Goal: Use online tool/utility: Utilize a website feature to perform a specific function

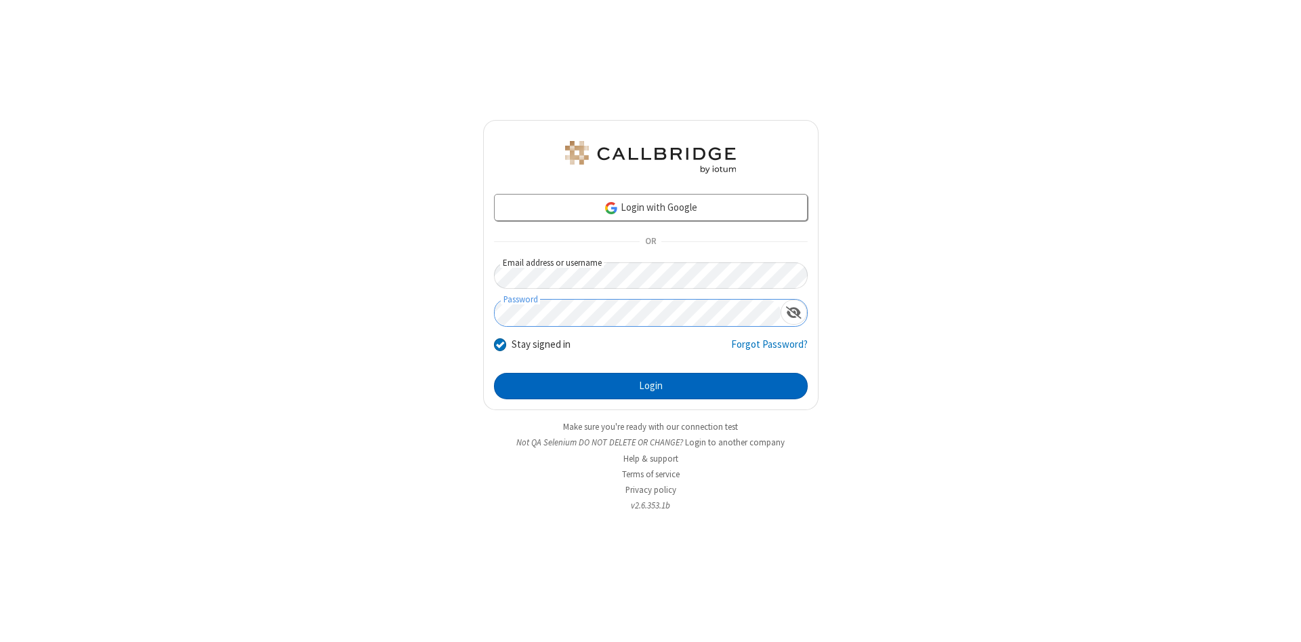
click at [651, 386] on button "Login" at bounding box center [651, 386] width 314 height 27
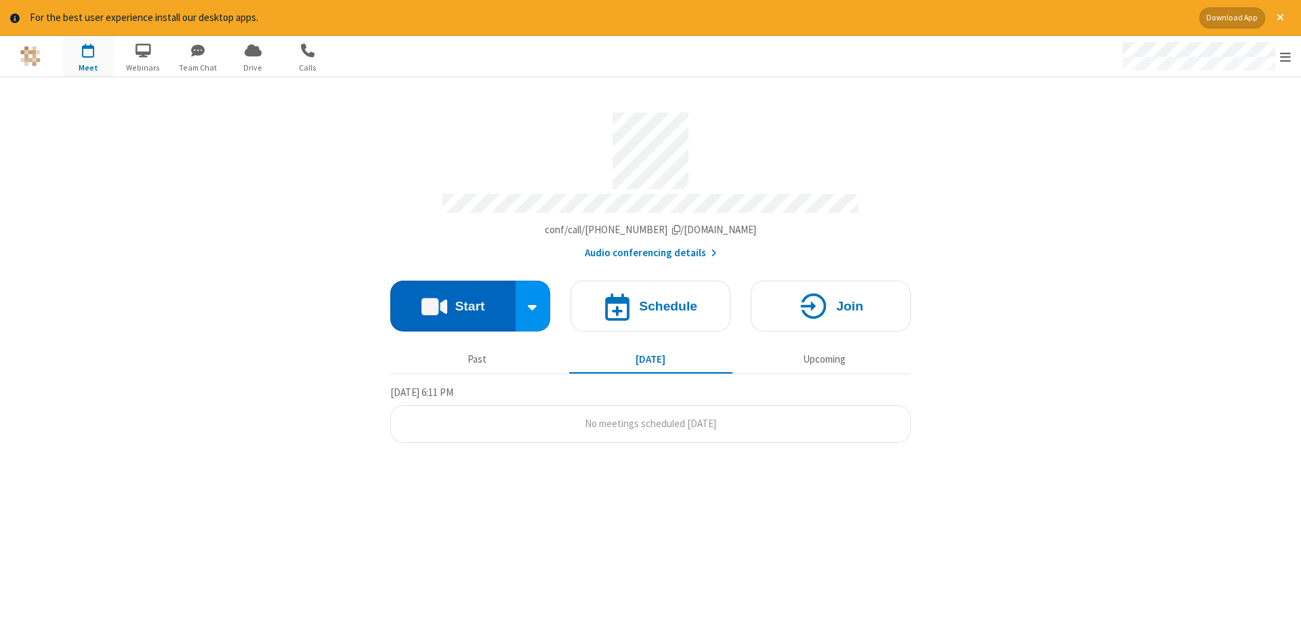
click at [453, 301] on button "Start" at bounding box center [452, 306] width 125 height 51
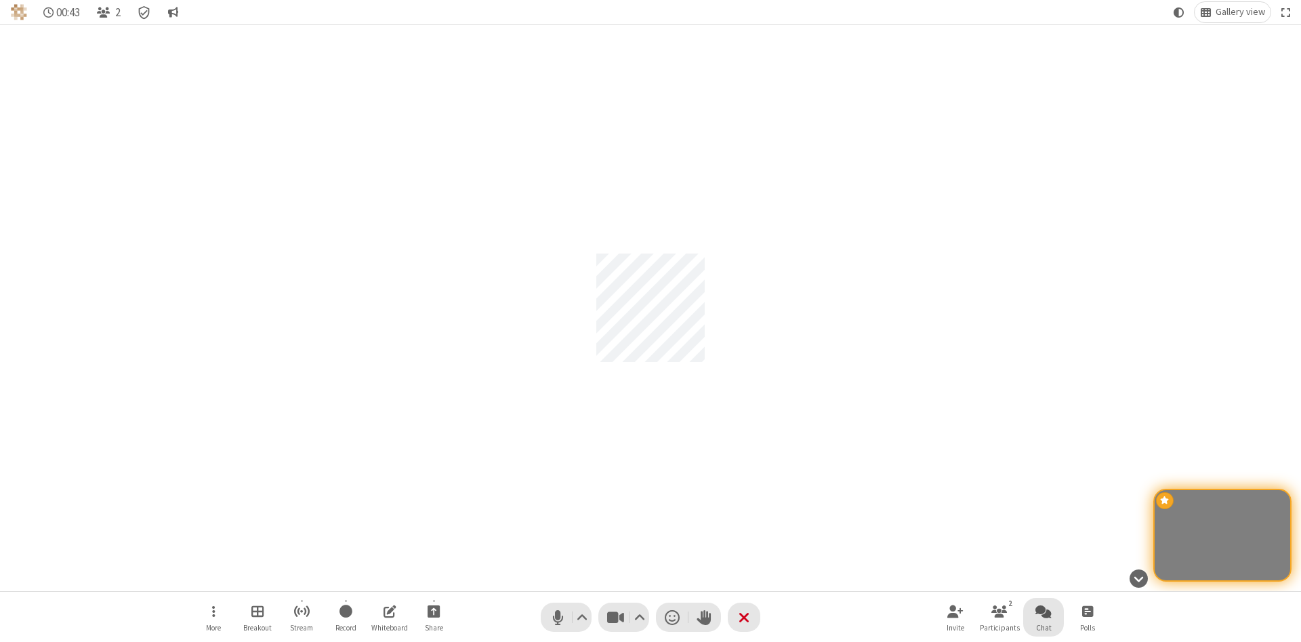
click at [1044, 611] on span "Open chat" at bounding box center [1044, 611] width 16 height 17
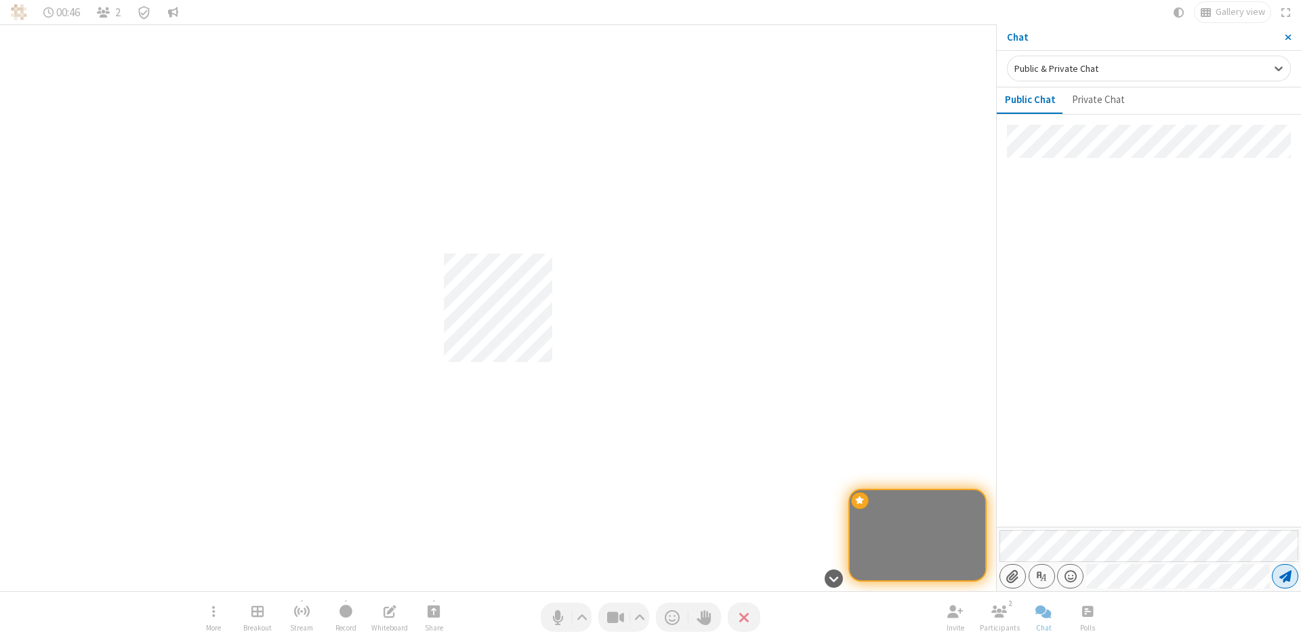
click at [1285, 576] on span "Send message" at bounding box center [1286, 576] width 12 height 14
